Goal: Navigation & Orientation: Find specific page/section

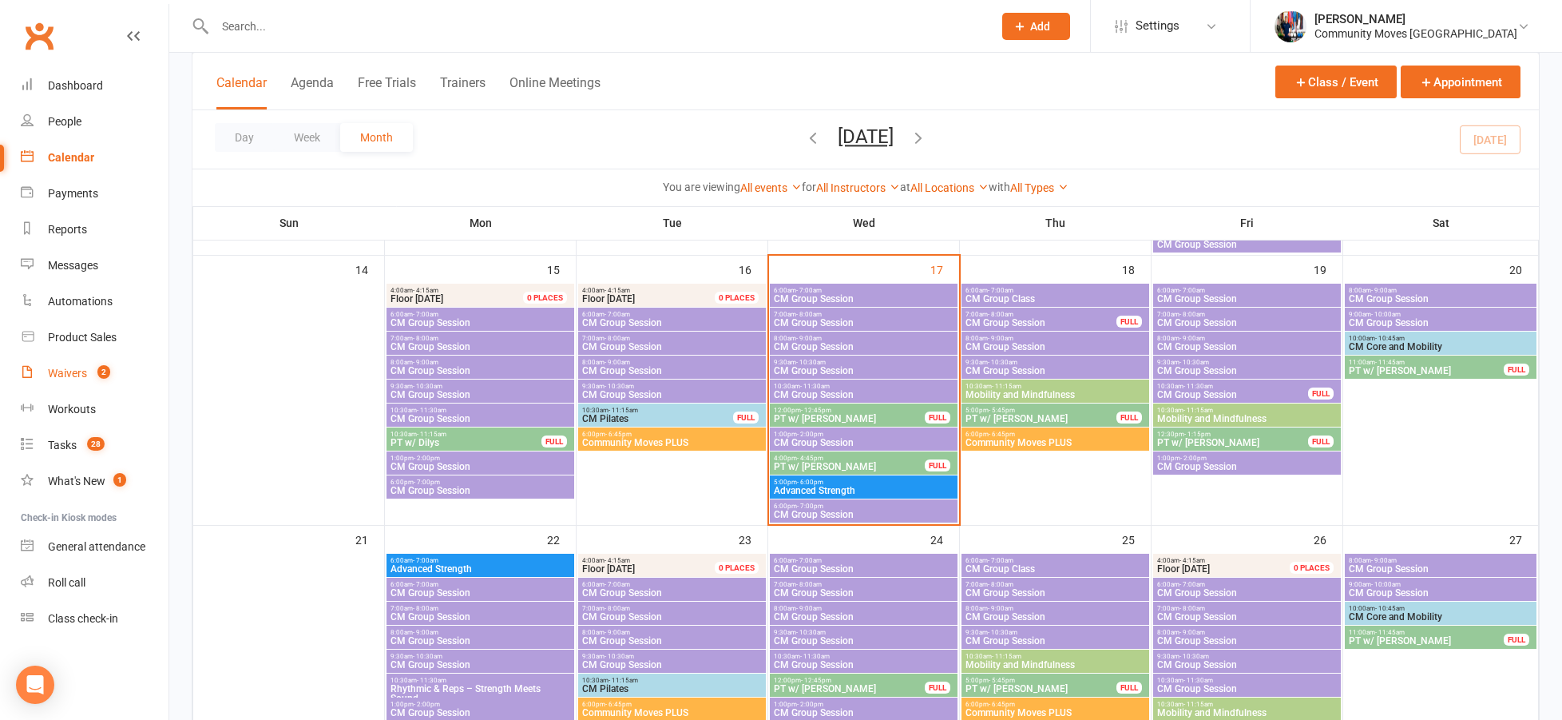
click at [73, 365] on link "Waivers 2" at bounding box center [95, 373] width 148 height 36
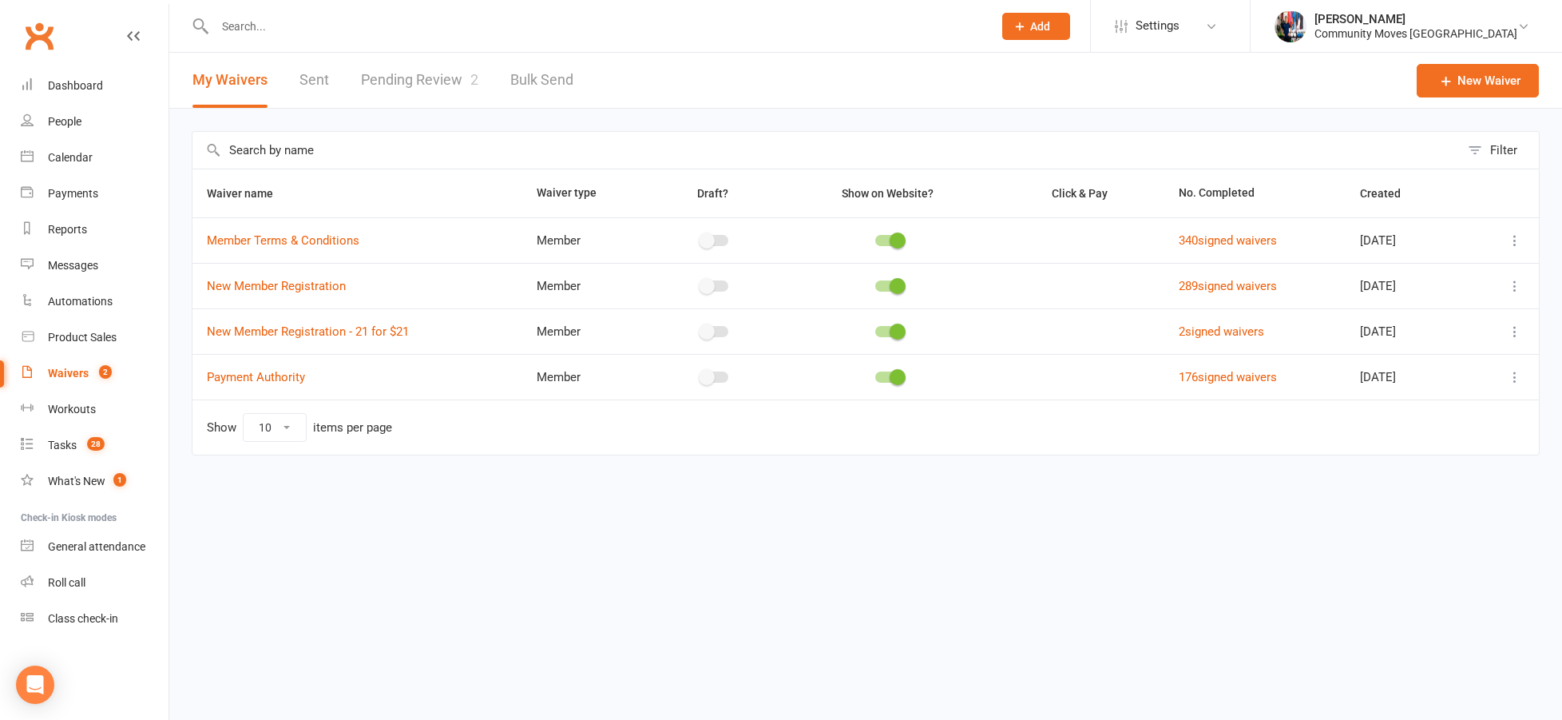
click at [443, 85] on link "Pending Review 2" at bounding box center [419, 80] width 117 height 55
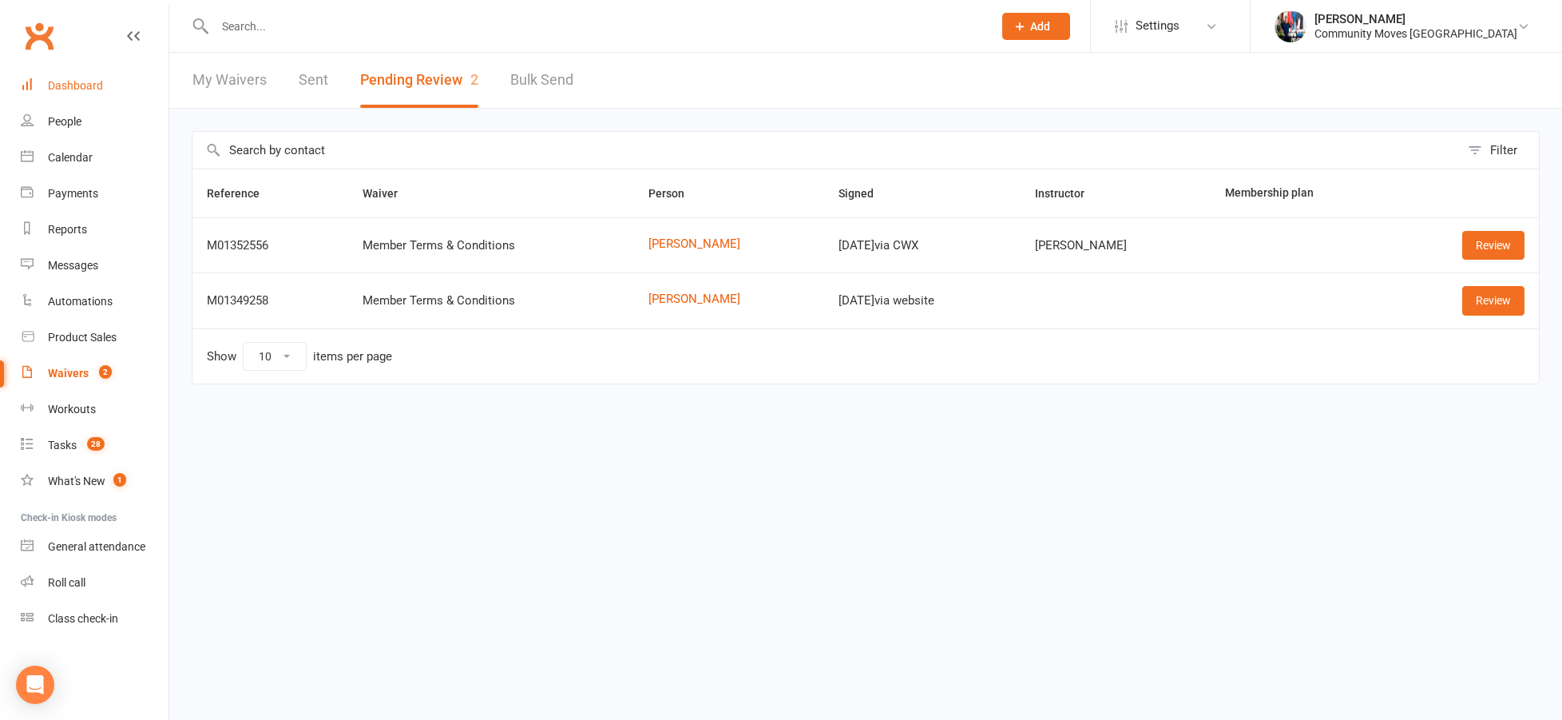
click at [92, 81] on div "Dashboard" at bounding box center [75, 85] width 55 height 13
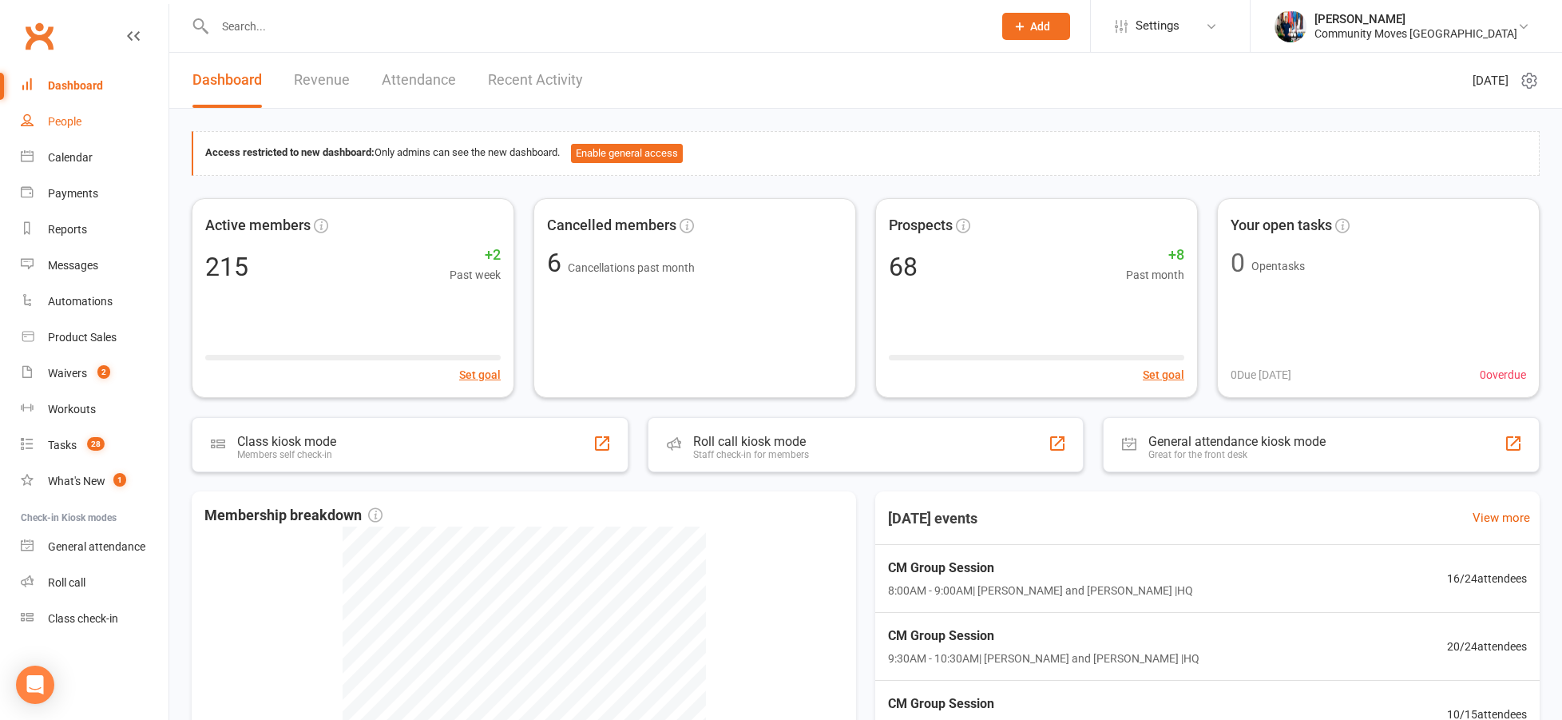
click at [69, 117] on div "People" at bounding box center [65, 121] width 34 height 13
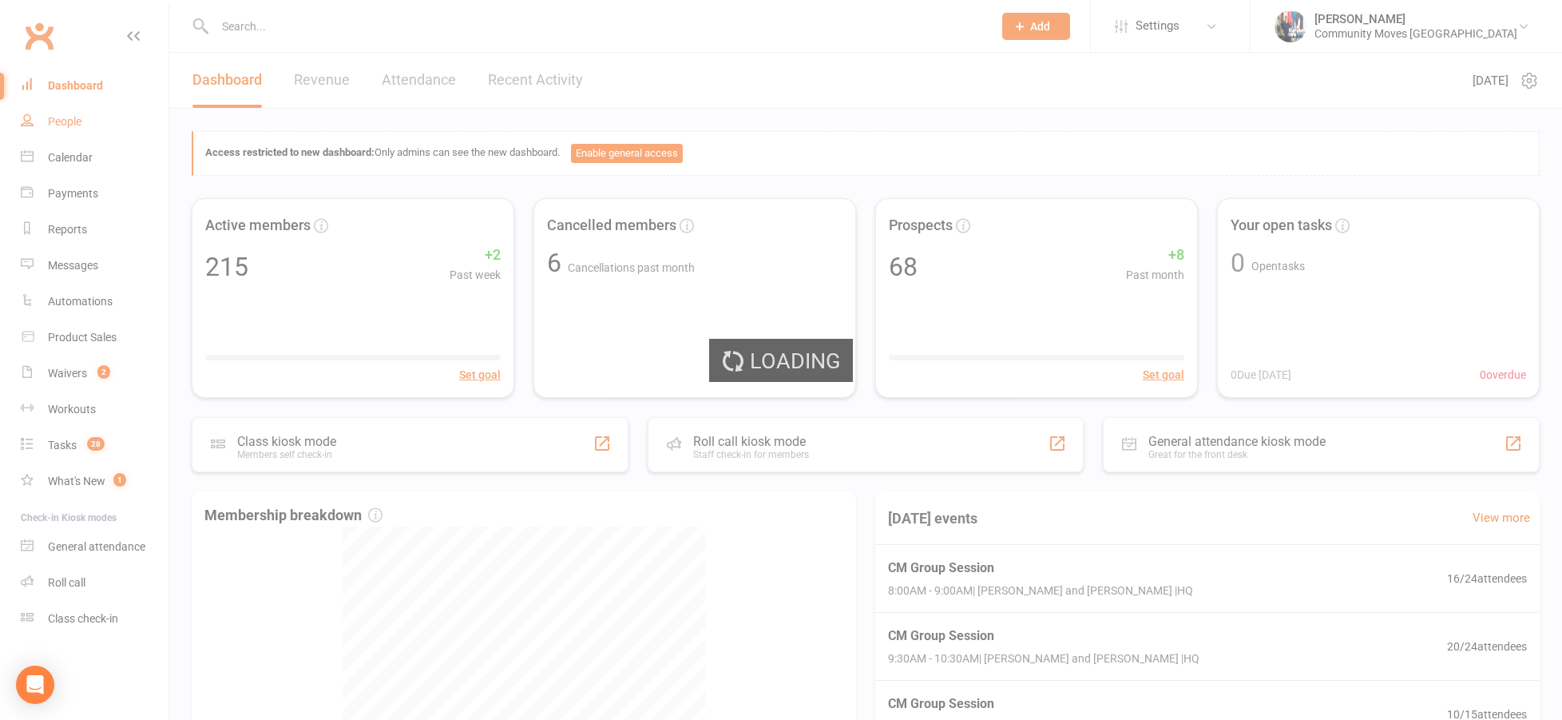
select select "100"
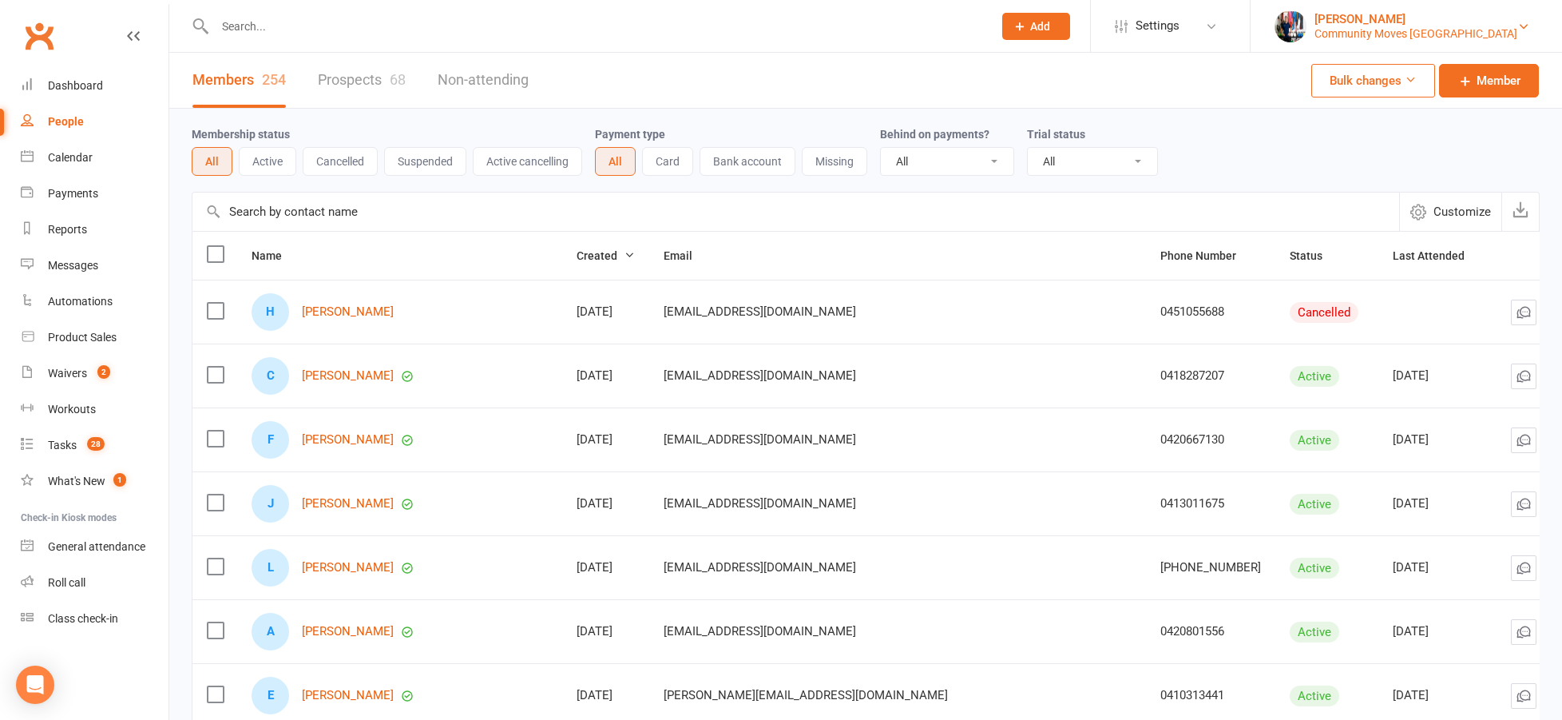
click at [1498, 24] on div "[PERSON_NAME]" at bounding box center [1416, 19] width 203 height 14
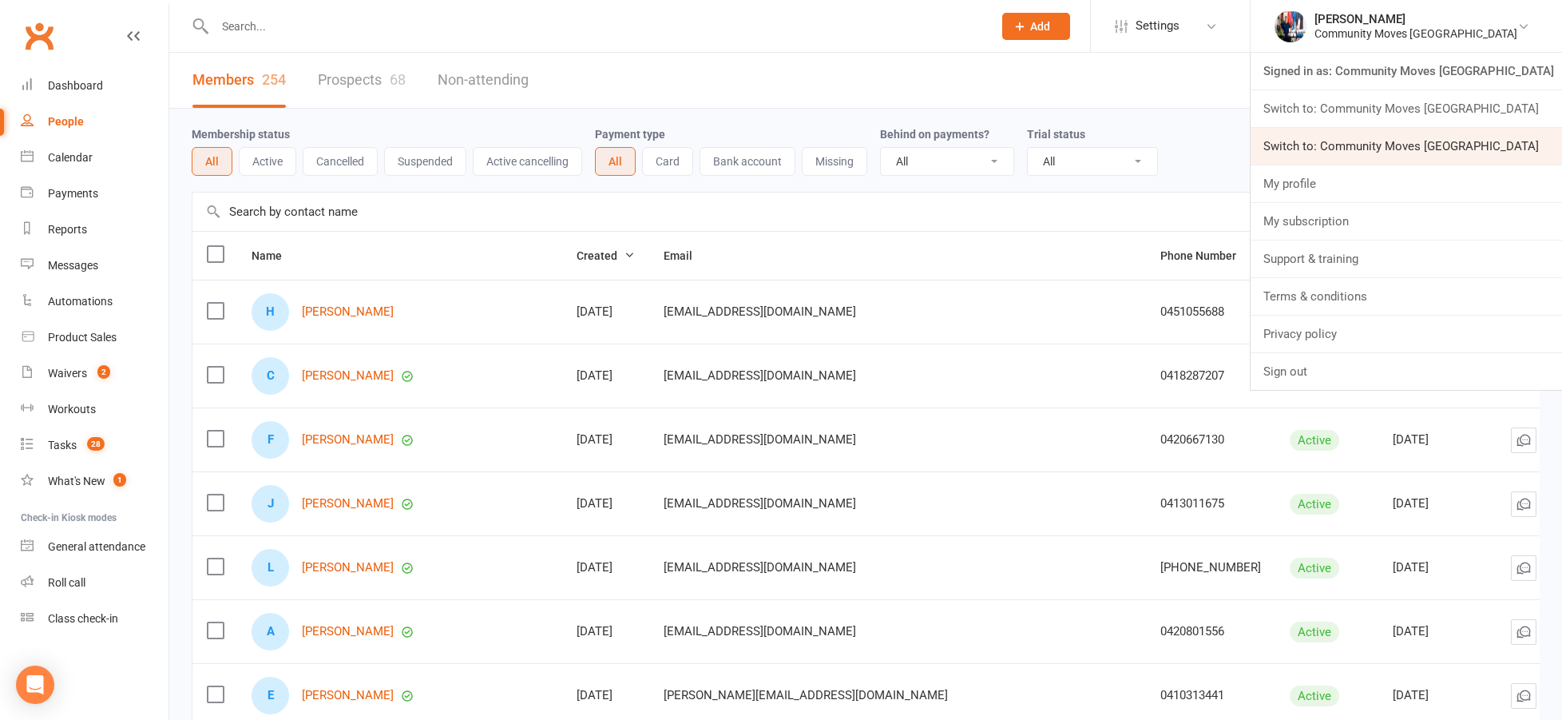
click at [1462, 149] on link "Switch to: Community Moves Narrabeen" at bounding box center [1407, 146] width 312 height 37
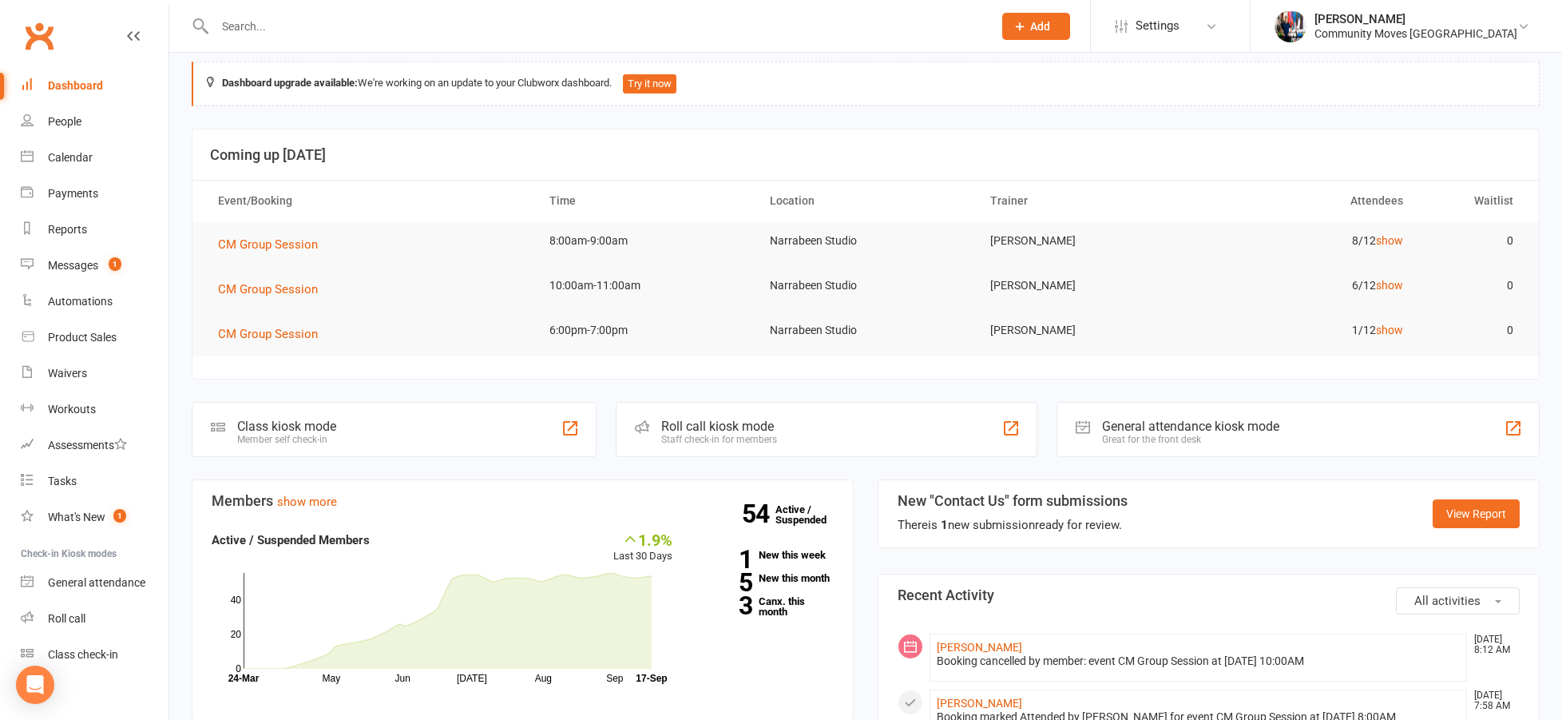
scroll to position [17, 0]
click at [1391, 324] on link "show" at bounding box center [1389, 326] width 27 height 13
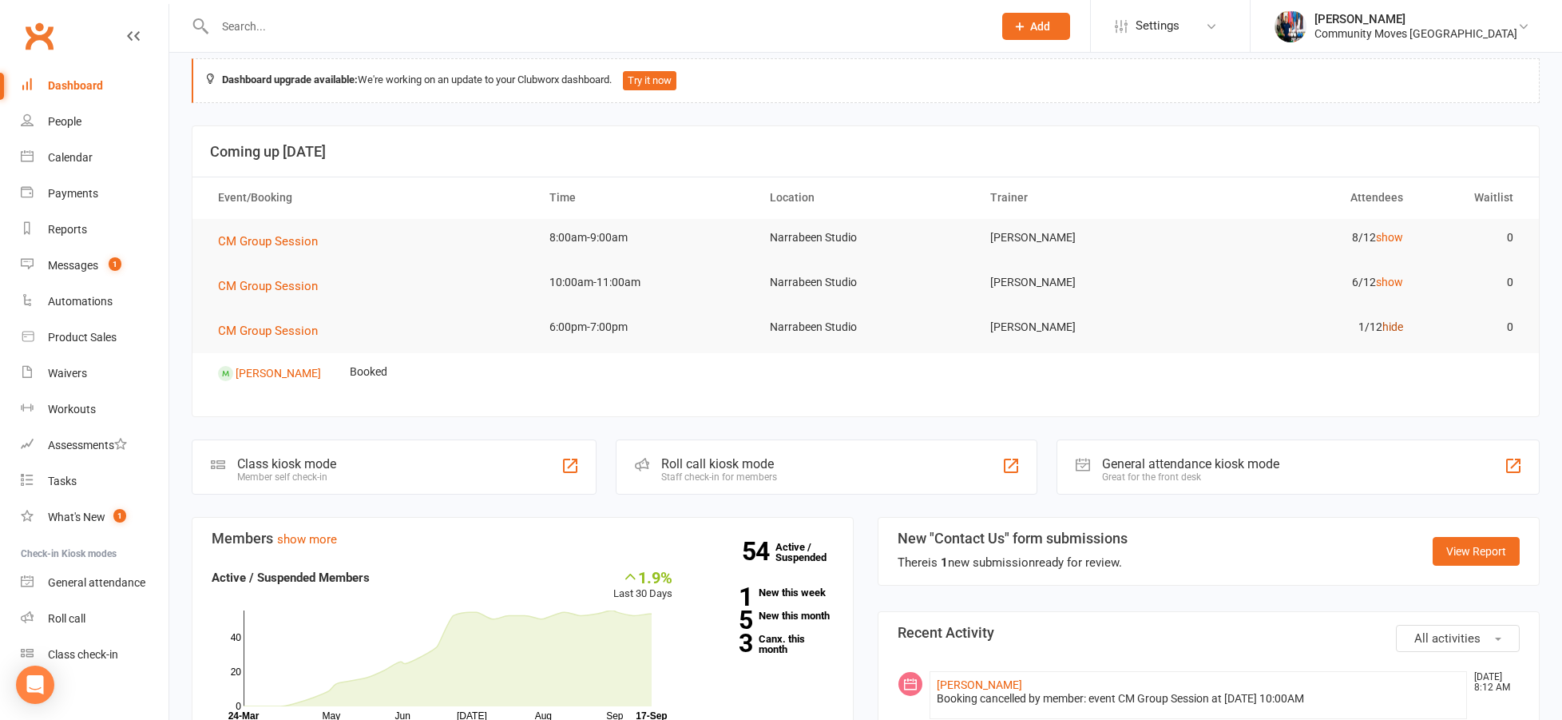
click at [1394, 326] on link "hide" at bounding box center [1393, 326] width 21 height 13
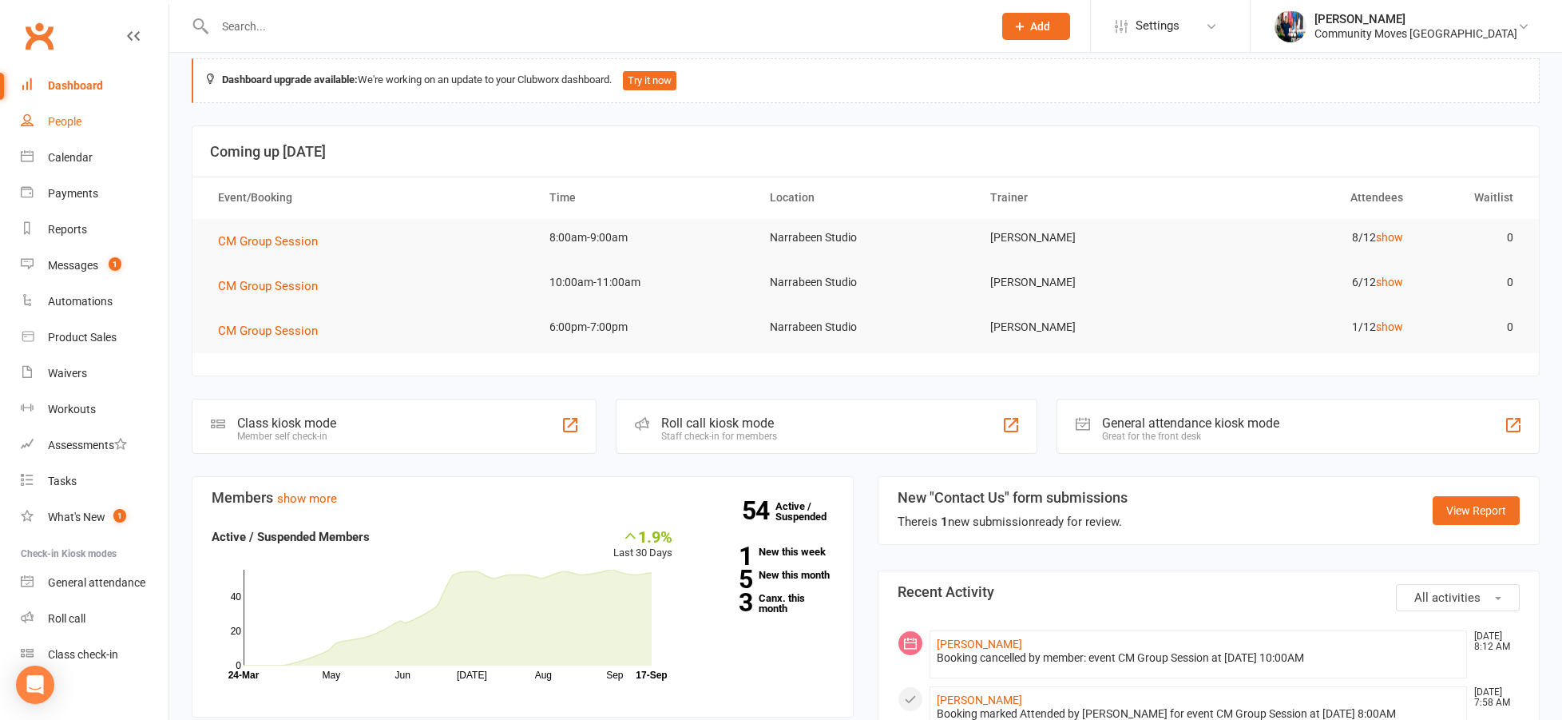
click at [62, 119] on div "People" at bounding box center [65, 121] width 34 height 13
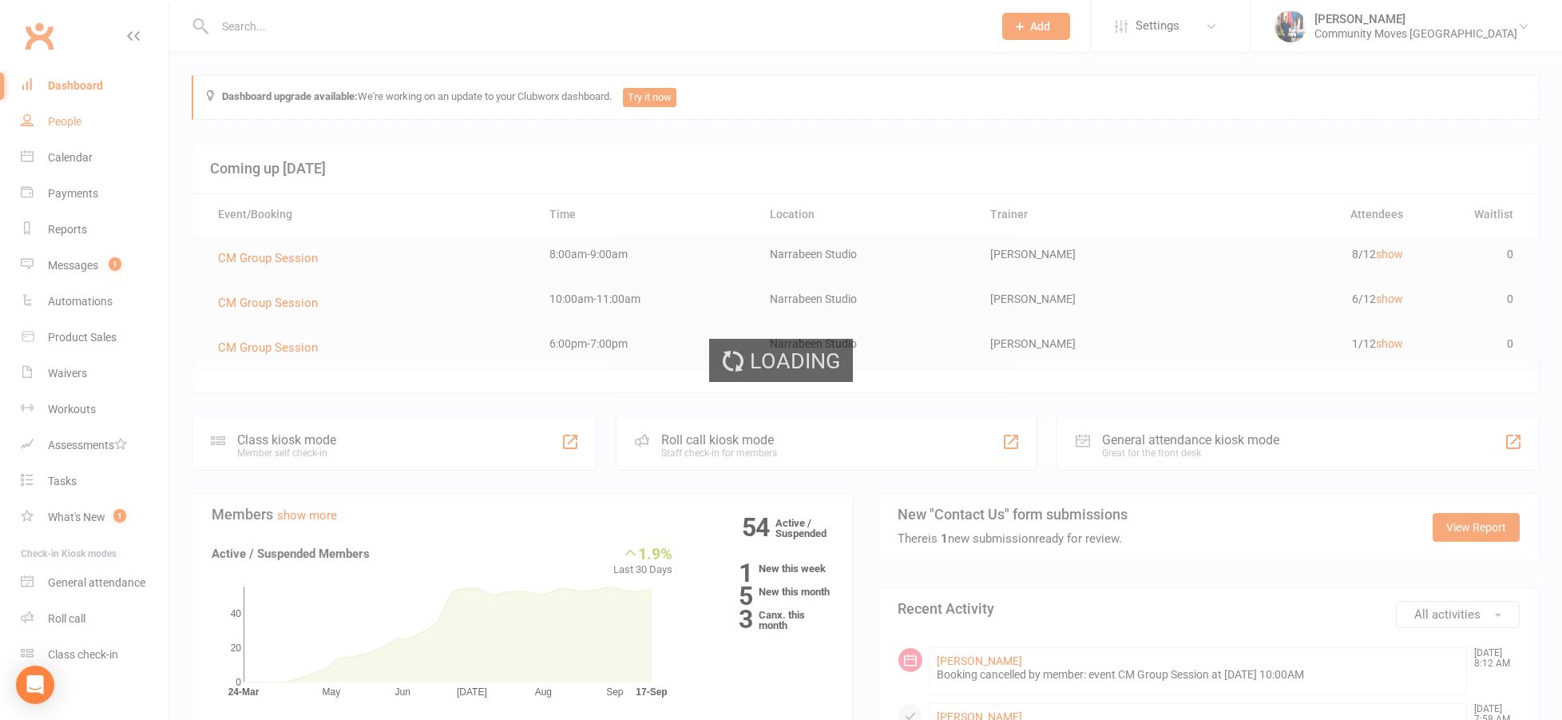
select select "25"
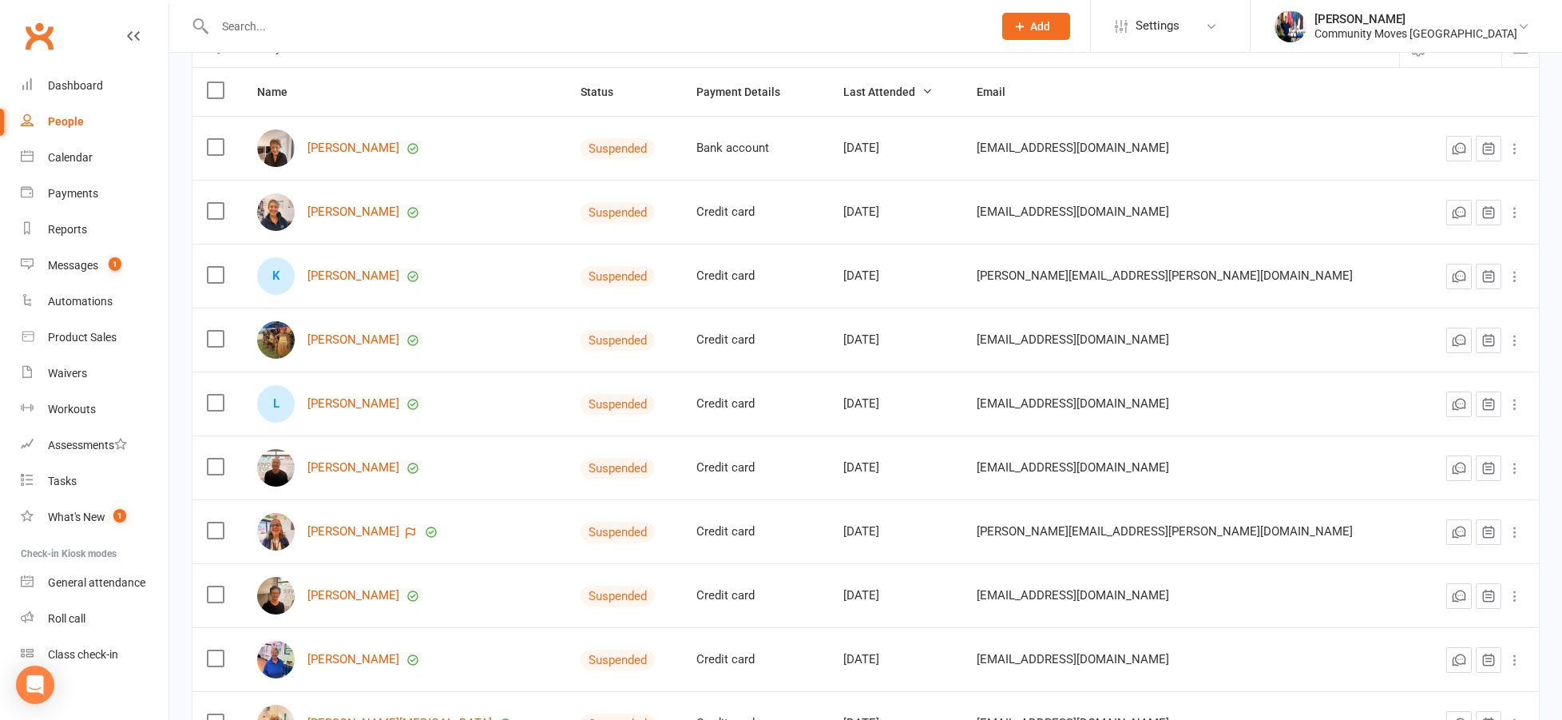
scroll to position [157, 0]
